Goal: Answer question/provide support

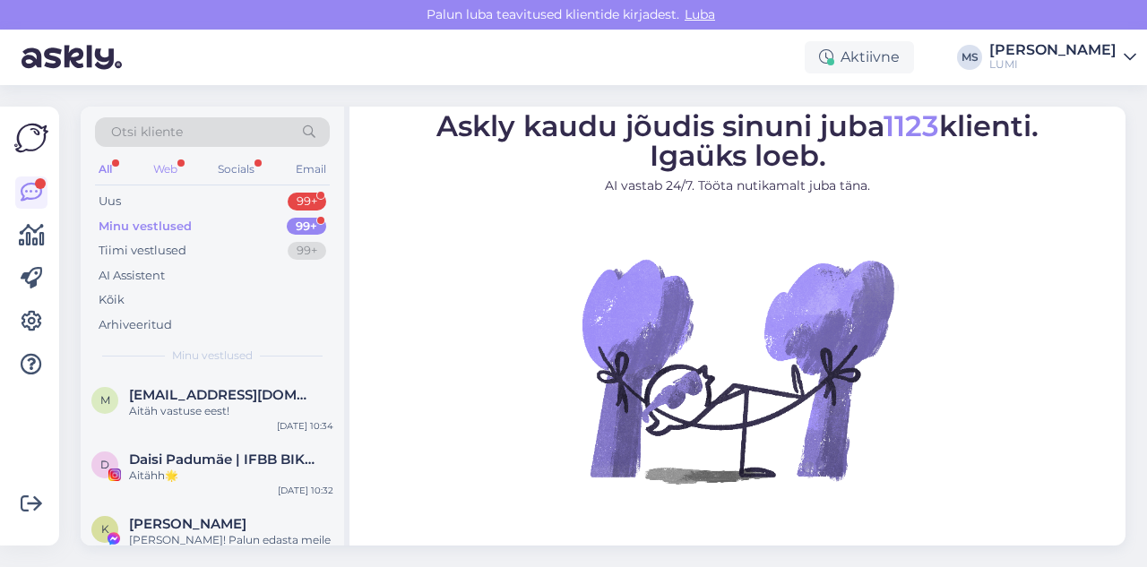
click at [153, 172] on div "Web" at bounding box center [165, 169] width 31 height 23
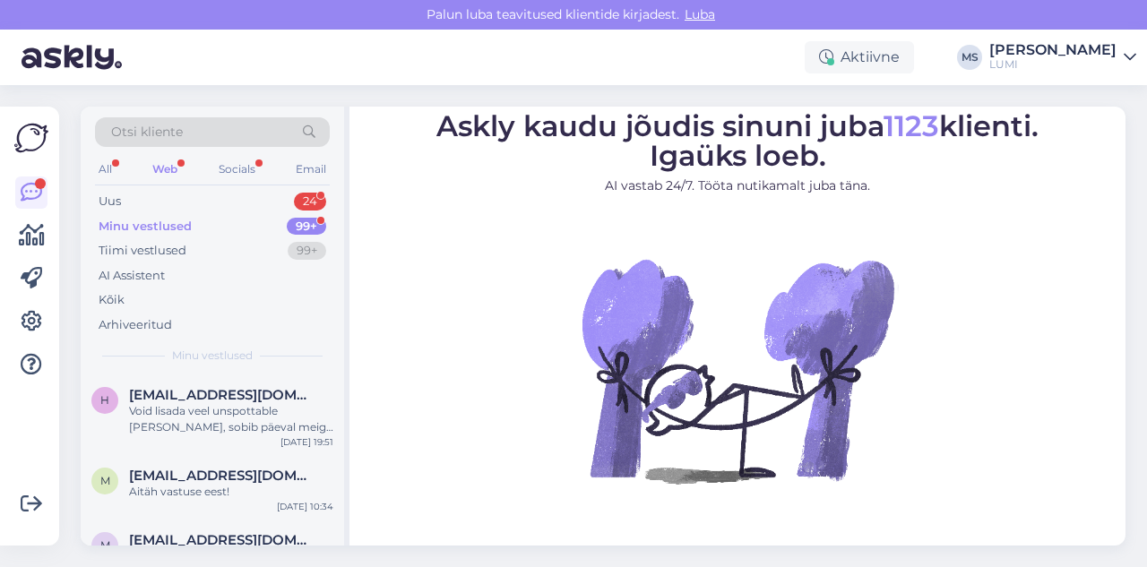
click at [150, 127] on span "Otsi kliente" at bounding box center [147, 132] width 72 height 19
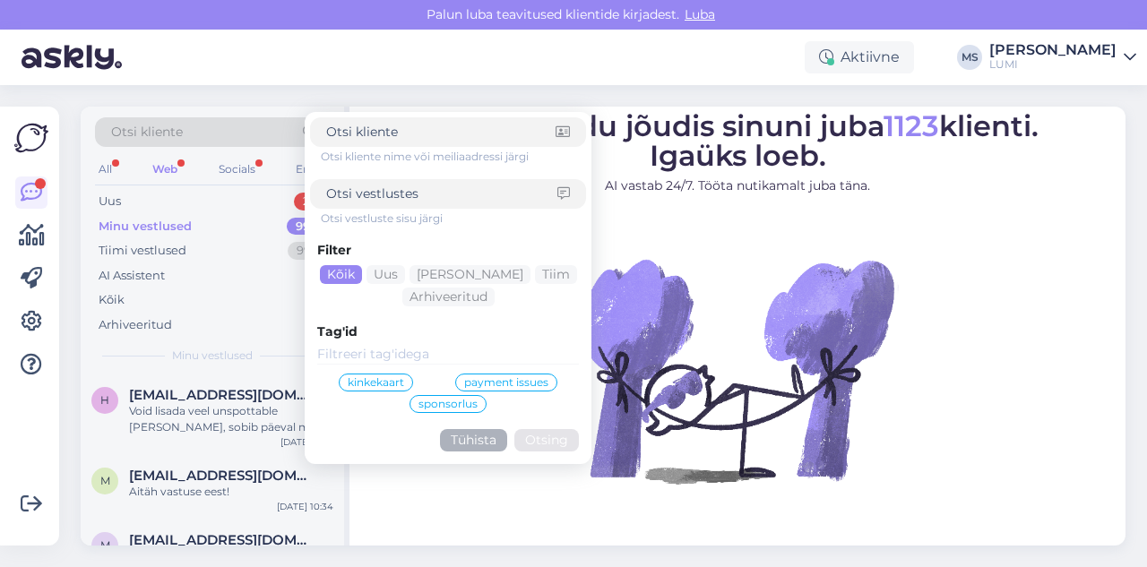
click at [142, 141] on span "Otsi kliente" at bounding box center [147, 132] width 72 height 19
click at [435, 130] on input at bounding box center [440, 132] width 229 height 19
type input "daisi"
click button "Otsing" at bounding box center [546, 440] width 65 height 22
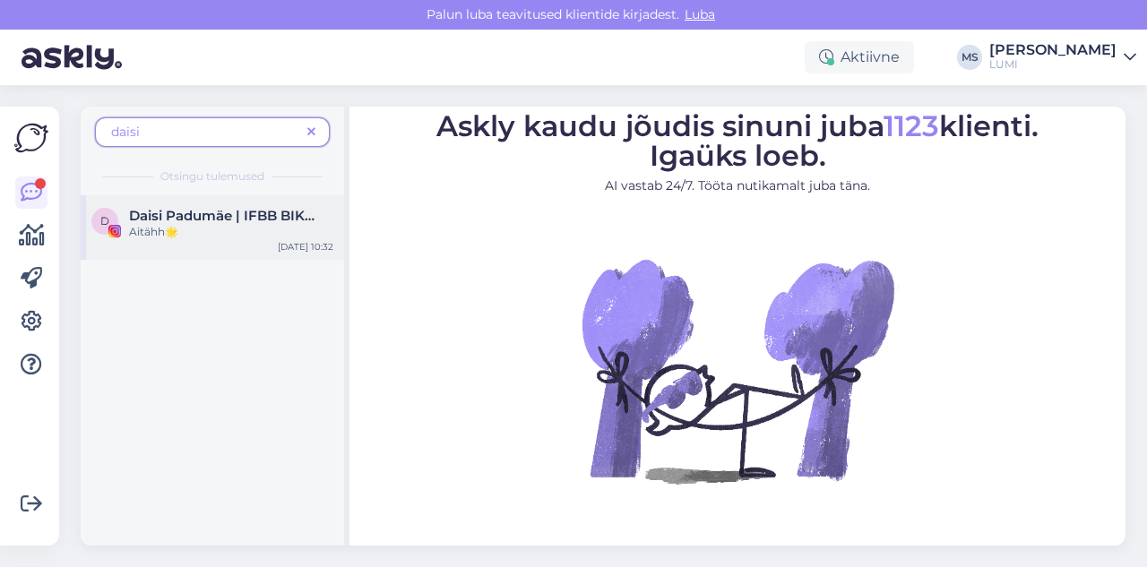
click at [280, 228] on div "Aitähh🌟" at bounding box center [231, 232] width 204 height 16
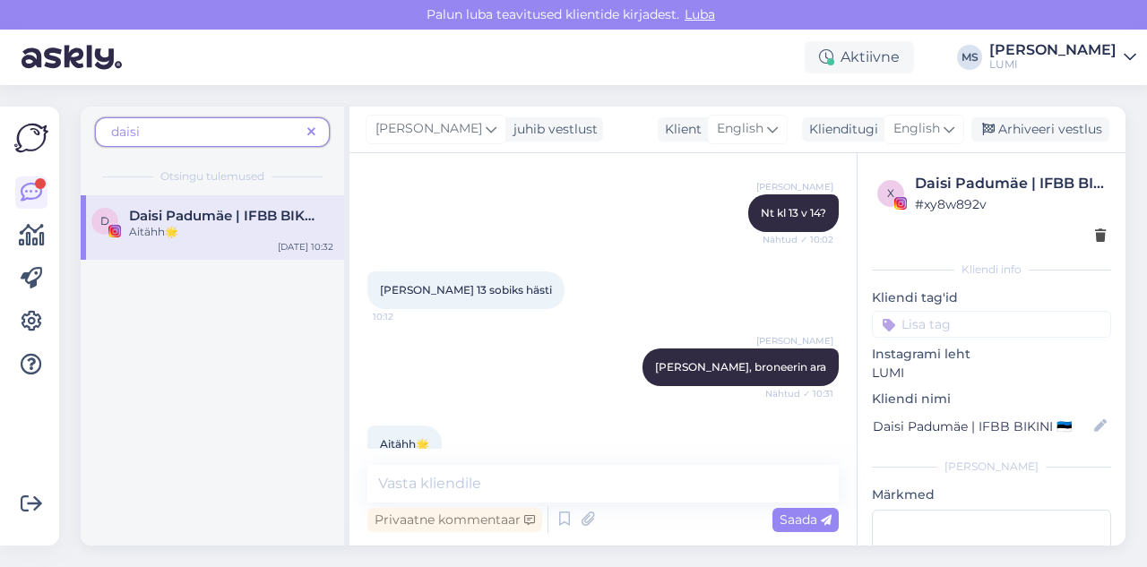
scroll to position [5259, 0]
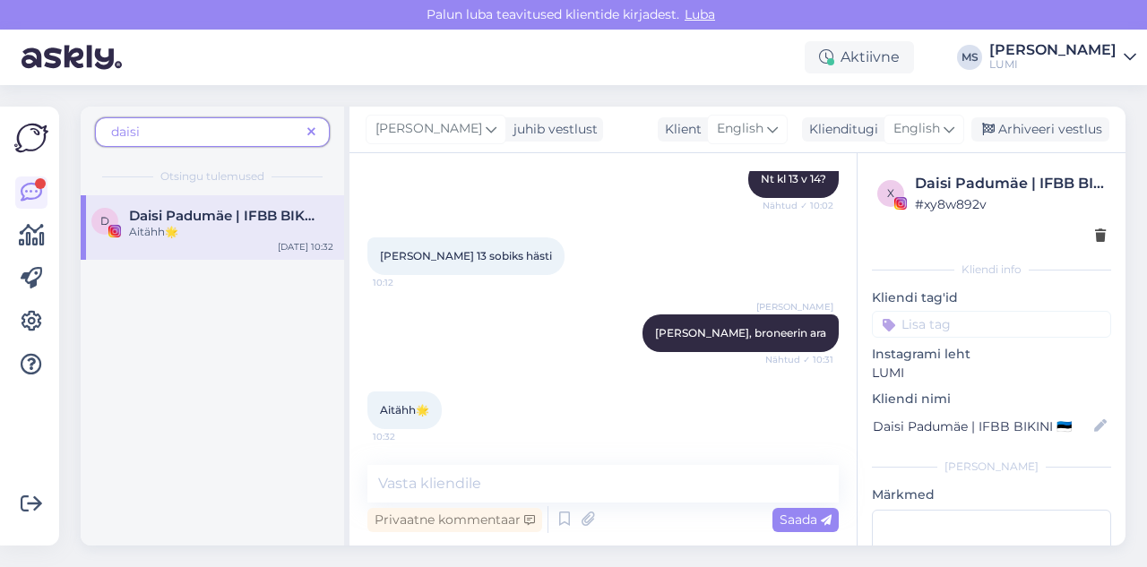
click at [316, 127] on span at bounding box center [311, 132] width 22 height 19
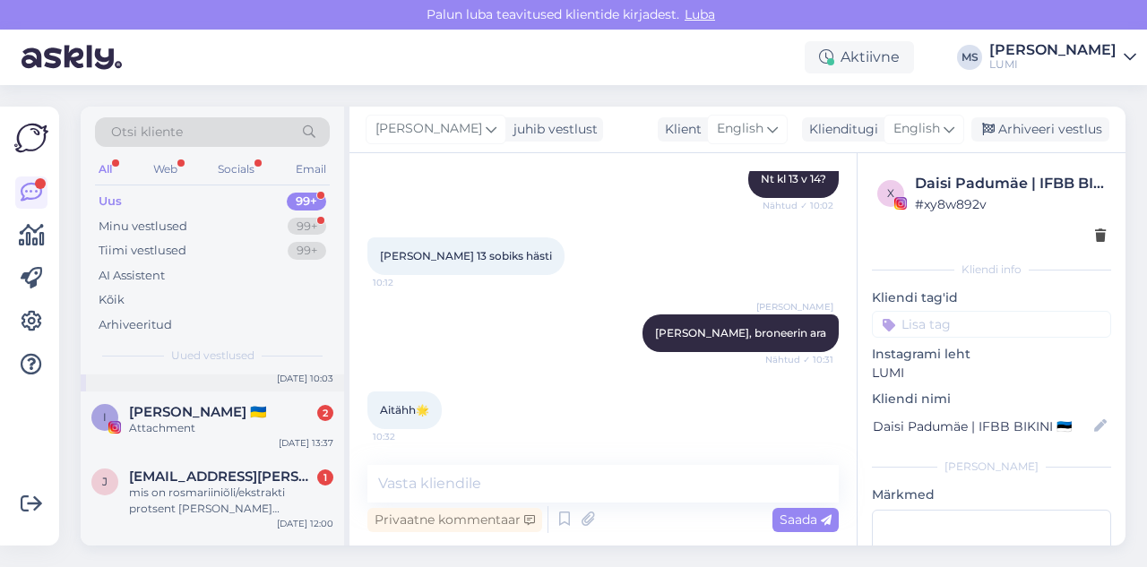
scroll to position [49, 0]
click at [251, 524] on div "j [EMAIL_ADDRESS][PERSON_NAME][DOMAIN_NAME] 1 mis on rosmariiniõli/ekstrakti pr…" at bounding box center [212, 494] width 263 height 81
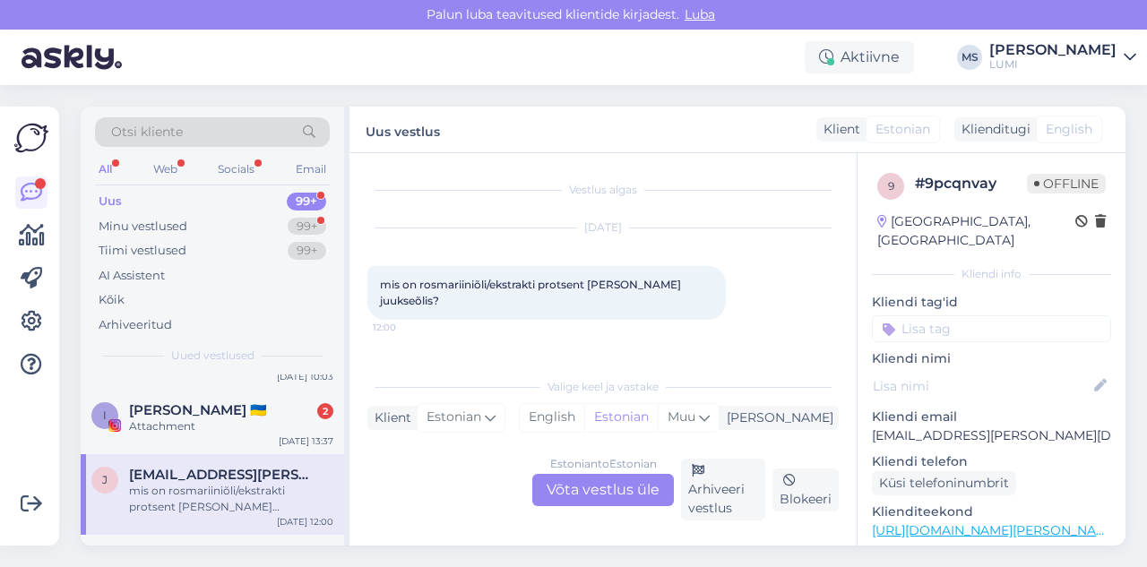
click at [576, 498] on div "Estonian to Estonian Võta vestlus üle" at bounding box center [603, 490] width 142 height 32
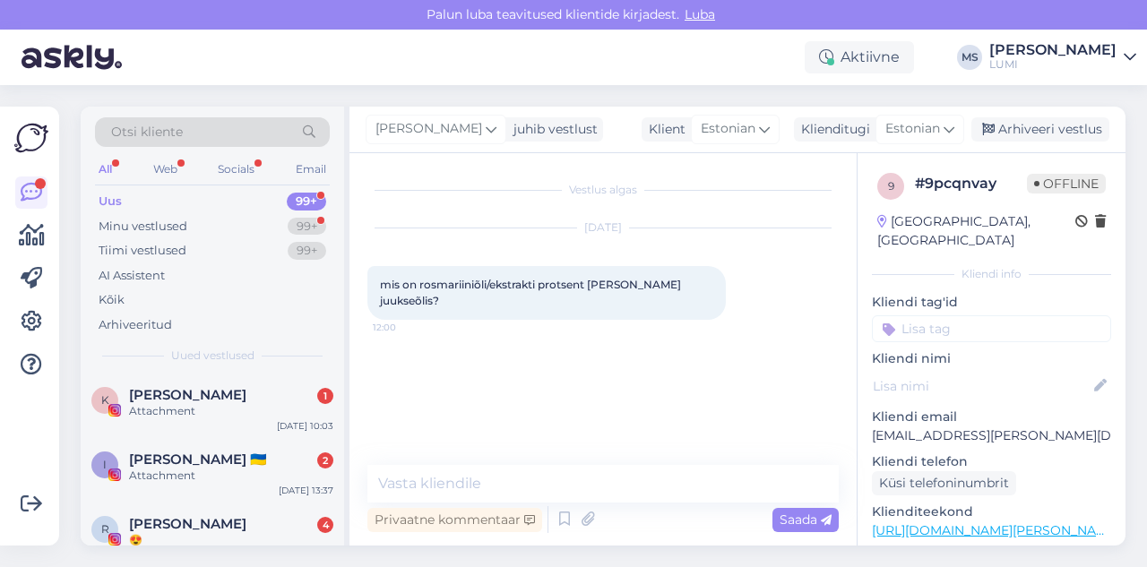
drag, startPoint x: 456, startPoint y: 307, endPoint x: 375, endPoint y: 282, distance: 84.4
click at [375, 282] on div "mis on rosmariiniõli/ekstrakti protsent [PERSON_NAME] juukseõlis? 12:00" at bounding box center [546, 293] width 358 height 54
copy span "mis on rosmariiniõli/ekstrakti protsent [PERSON_NAME] juukseõlis?"
click at [174, 219] on div "Minu vestlused" at bounding box center [143, 227] width 89 height 18
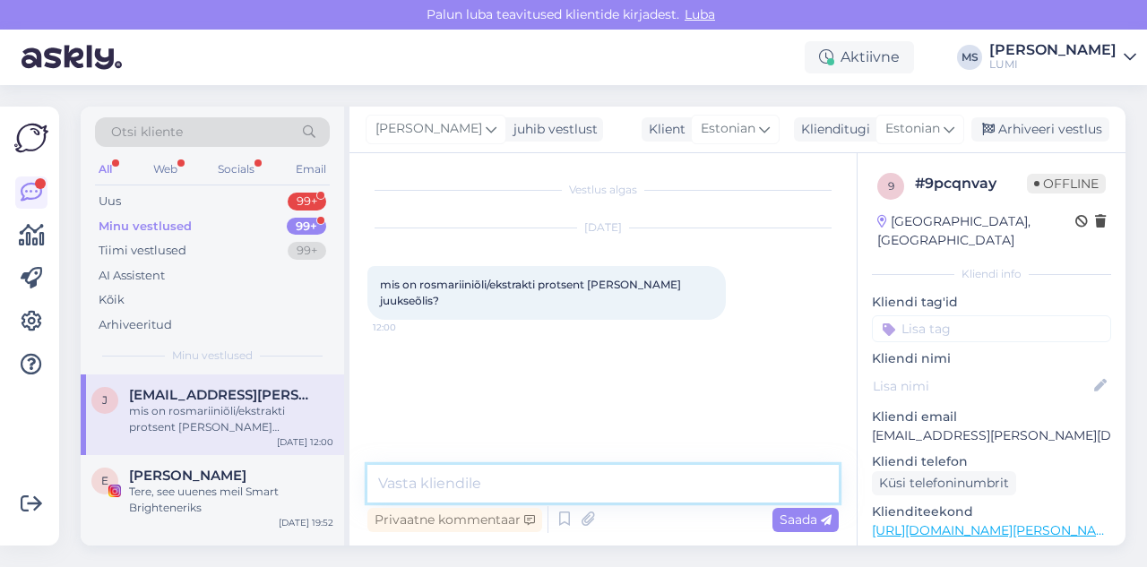
click at [470, 486] on textarea at bounding box center [602, 484] width 471 height 38
paste textarea "1,5-2%"
type textarea "1,5-2%"
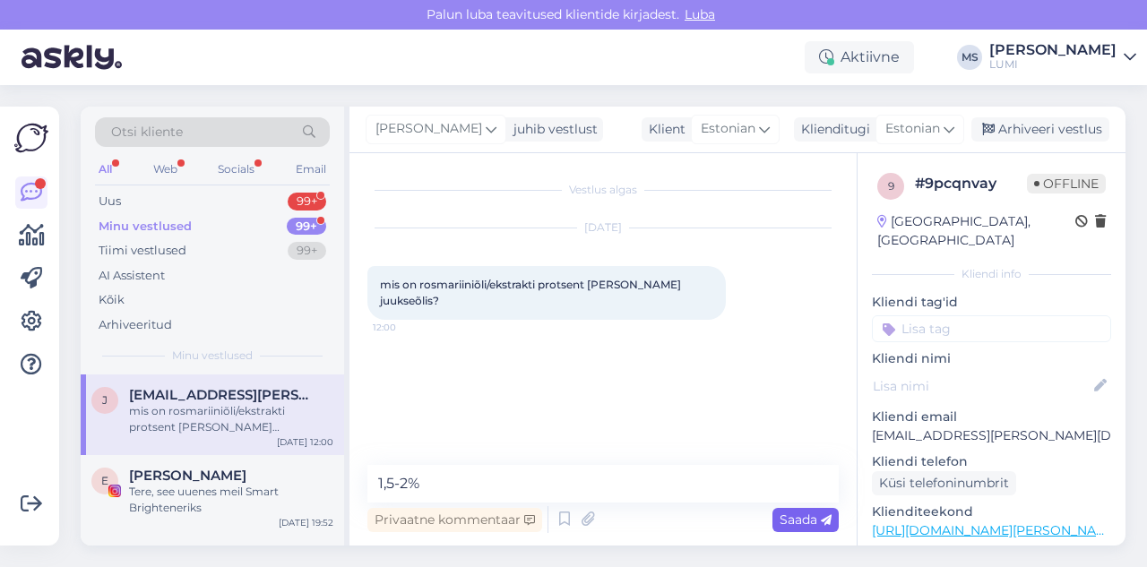
click at [825, 528] on div "Saada" at bounding box center [805, 520] width 66 height 24
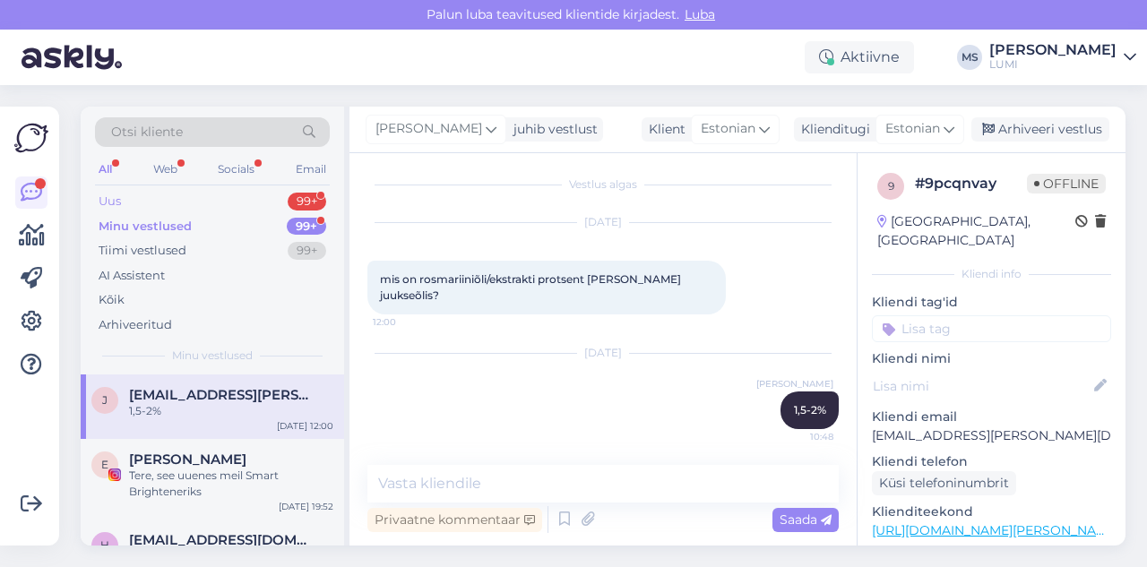
click at [254, 195] on div "Uus 99+" at bounding box center [212, 201] width 235 height 25
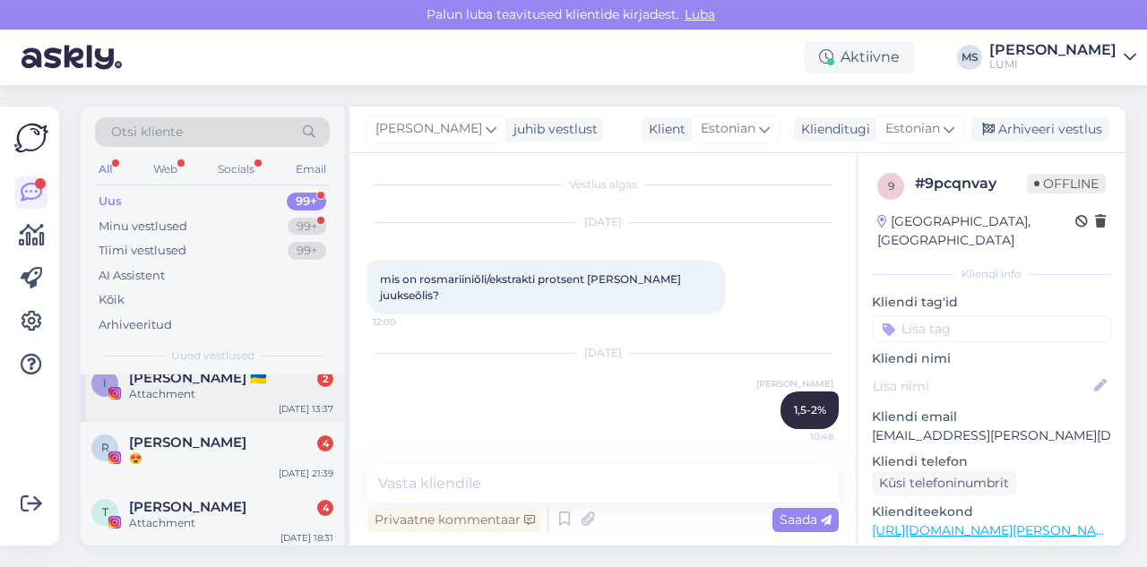
scroll to position [168, 0]
